Goal: Information Seeking & Learning: Learn about a topic

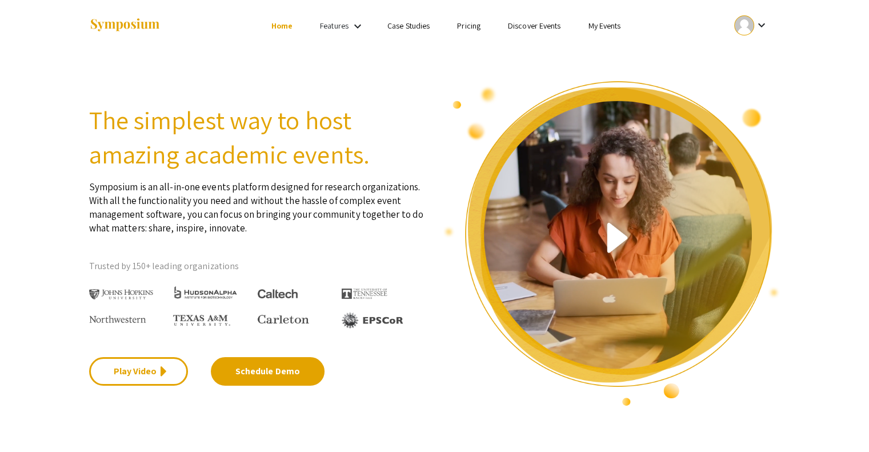
click at [604, 27] on link "My Events" at bounding box center [604, 26] width 33 height 10
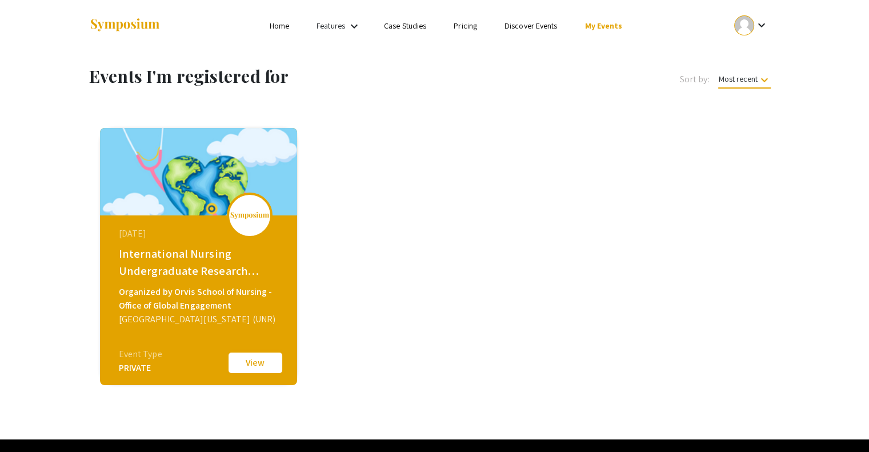
click at [263, 362] on button "View" at bounding box center [255, 363] width 57 height 24
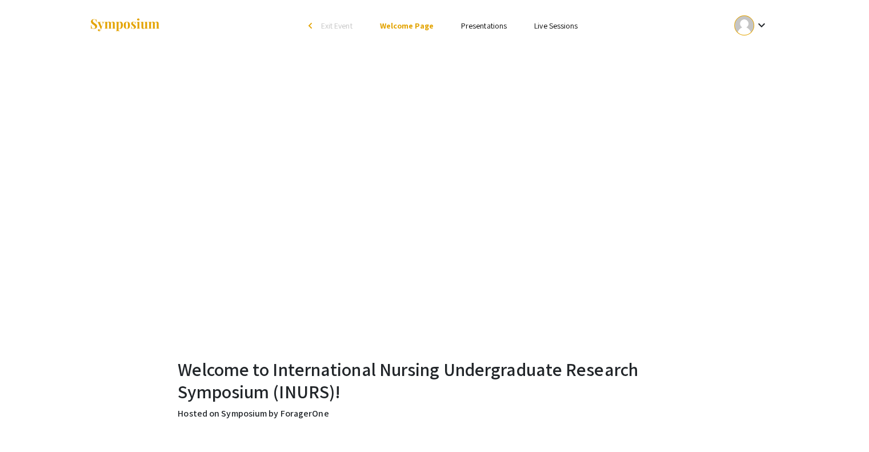
click at [493, 25] on link "Presentations" at bounding box center [484, 26] width 46 height 10
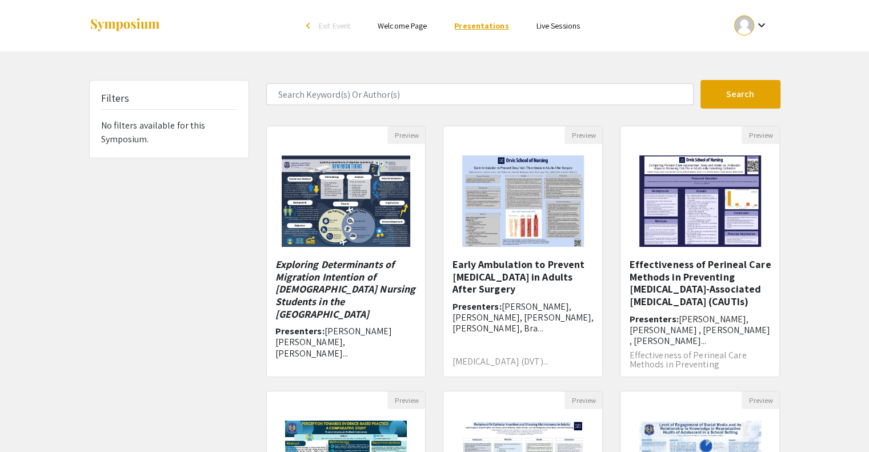
click at [493, 25] on link "Presentations" at bounding box center [481, 26] width 54 height 10
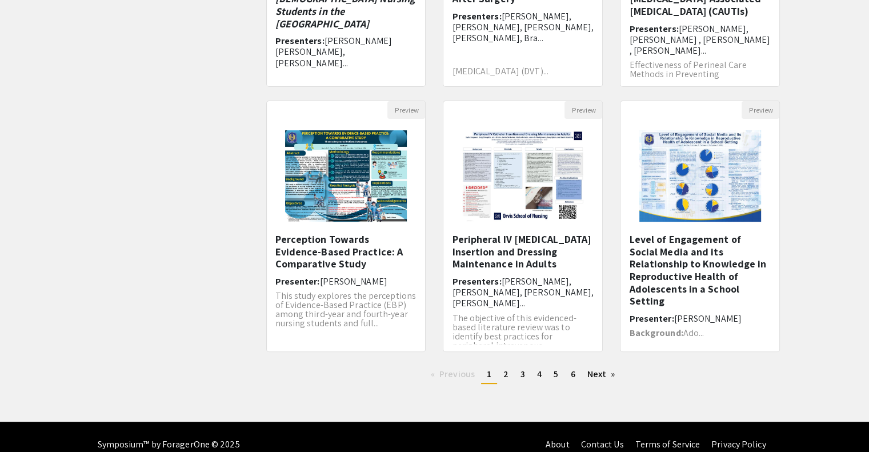
scroll to position [305, 0]
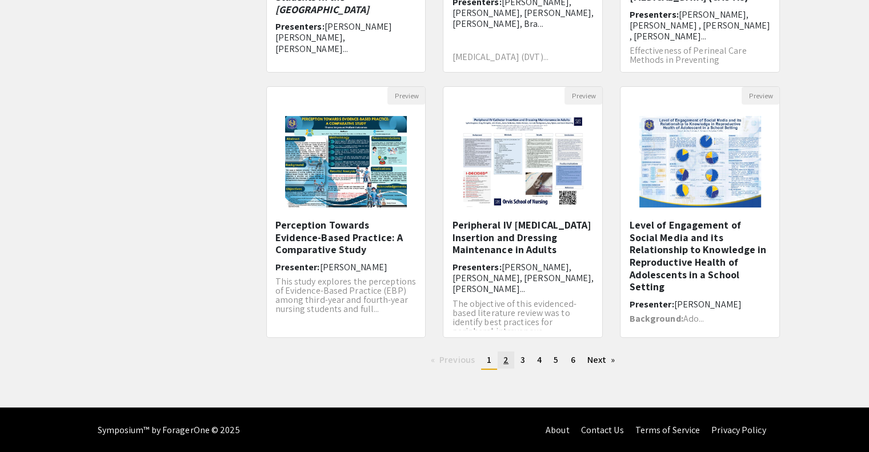
click at [506, 359] on span "2" at bounding box center [505, 360] width 5 height 12
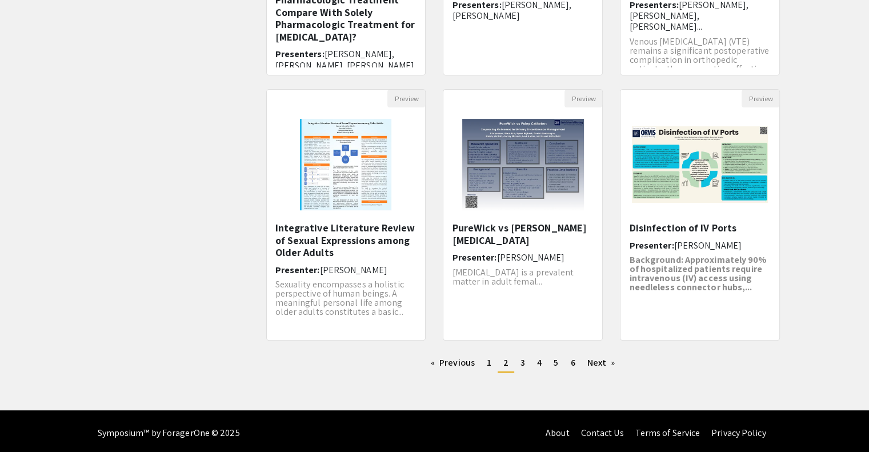
scroll to position [305, 0]
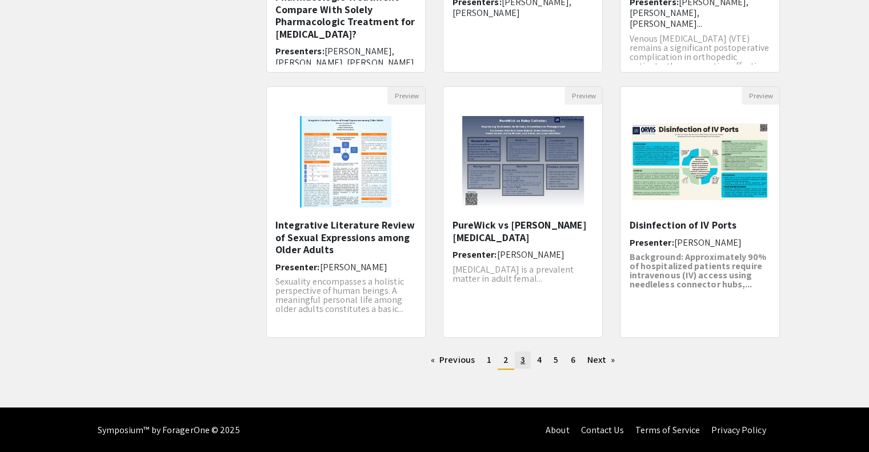
click at [523, 363] on span "3" at bounding box center [523, 360] width 5 height 12
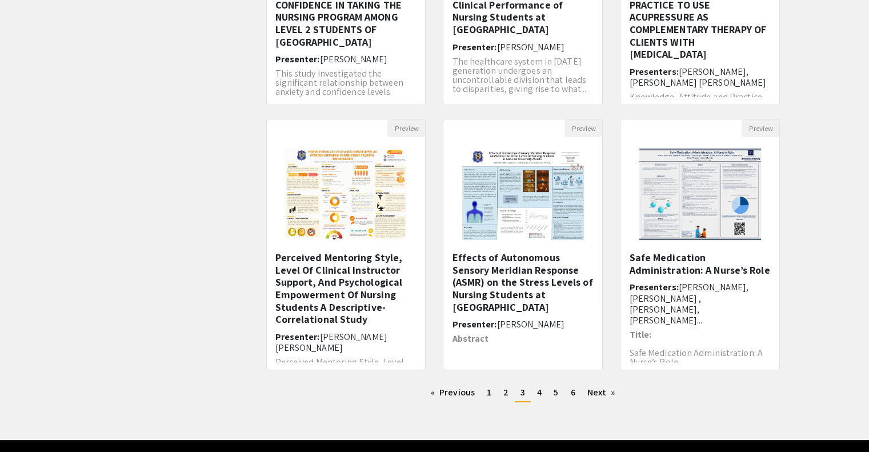
scroll to position [305, 0]
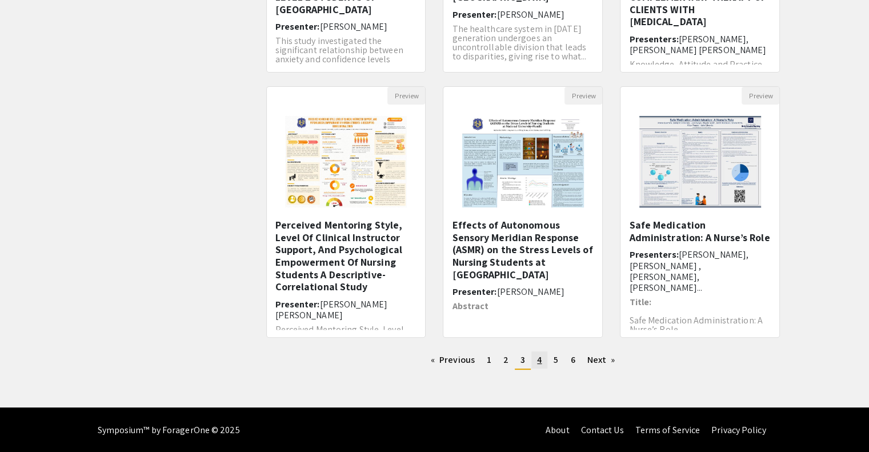
click at [543, 354] on link "page 4" at bounding box center [539, 359] width 16 height 17
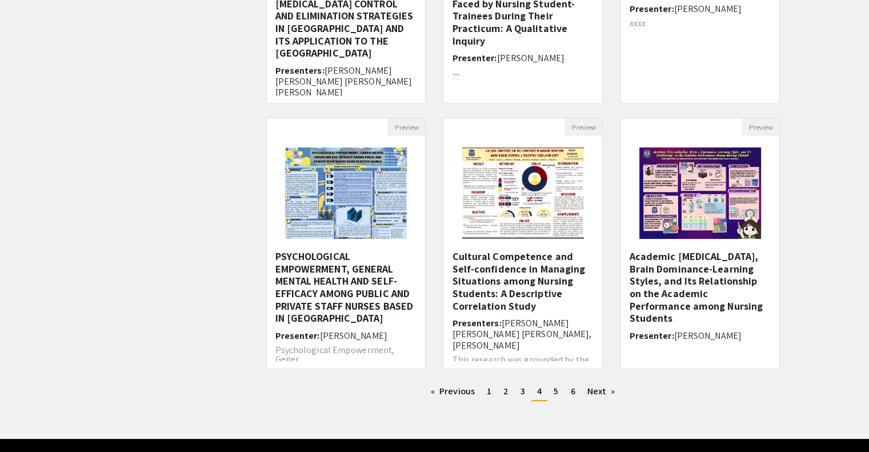
scroll to position [274, 0]
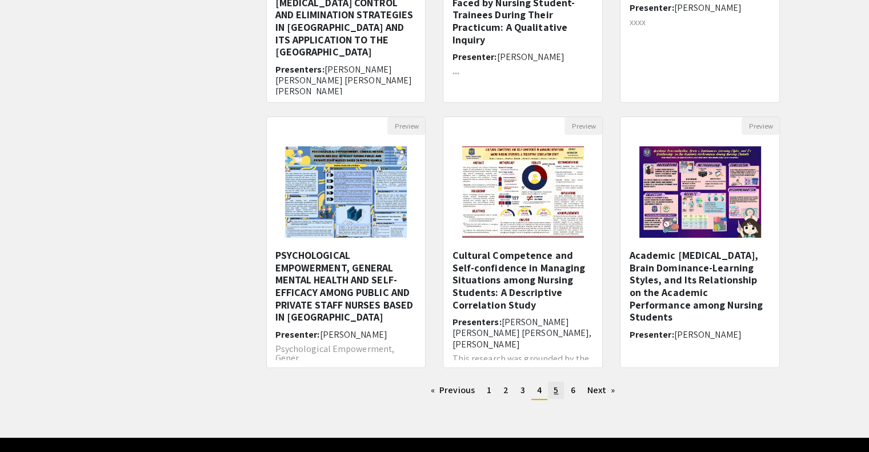
click at [557, 386] on span "5" at bounding box center [556, 390] width 5 height 12
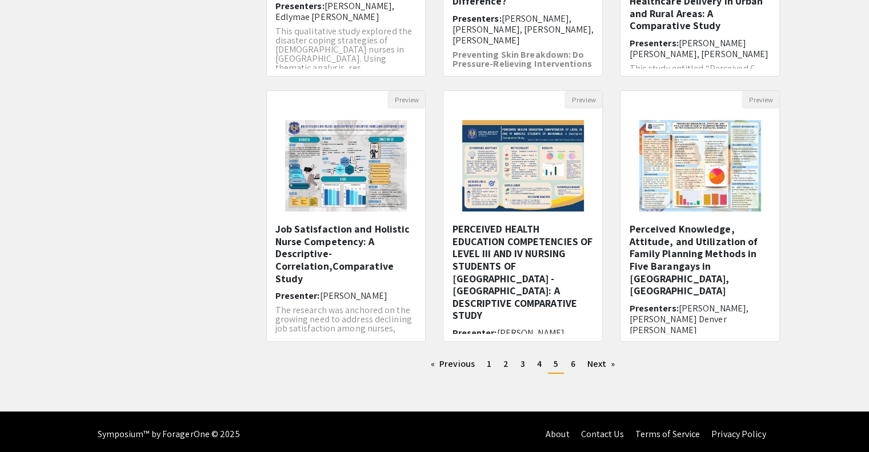
scroll to position [305, 0]
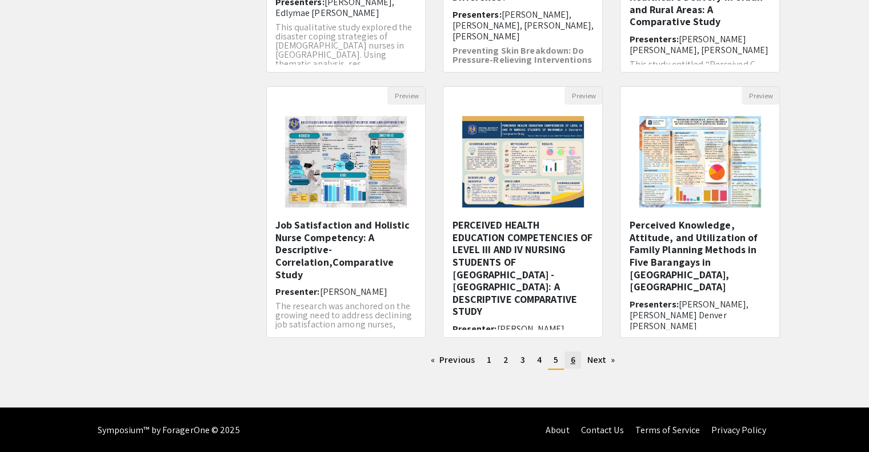
click at [570, 358] on span "6" at bounding box center [572, 360] width 5 height 12
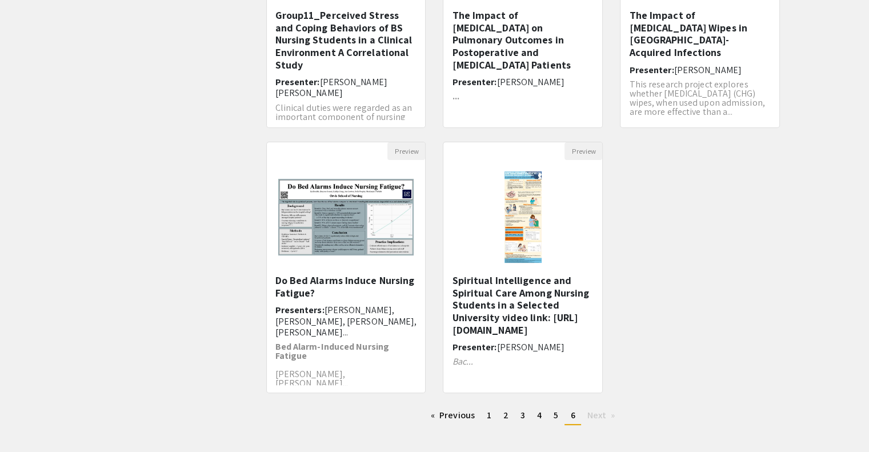
scroll to position [251, 0]
